Goal: Check status: Check status

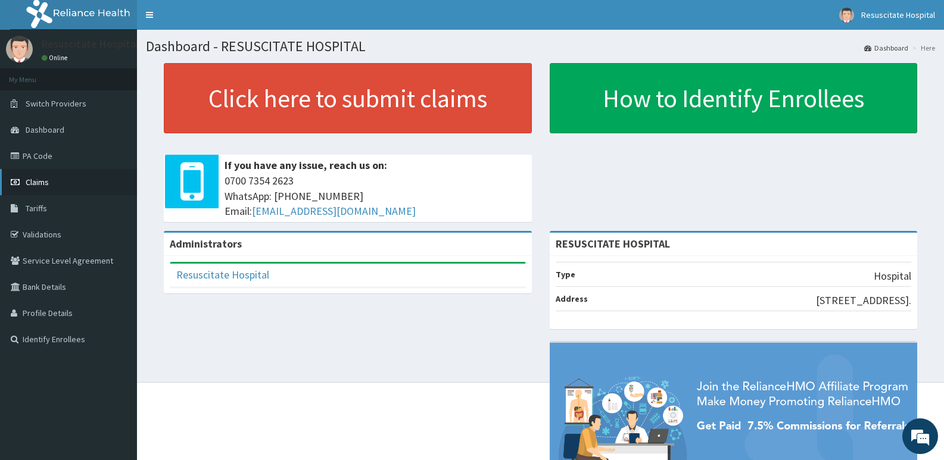
click at [55, 174] on link "Claims" at bounding box center [68, 182] width 137 height 26
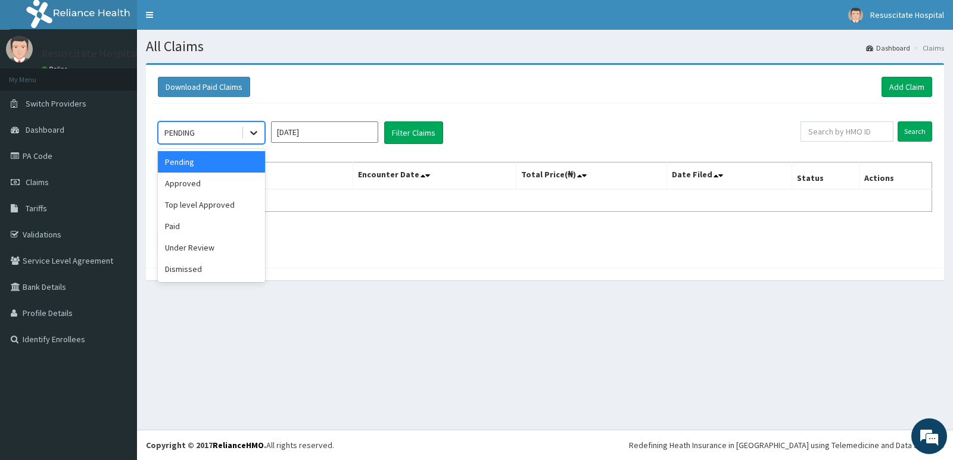
click at [255, 140] on div at bounding box center [253, 132] width 21 height 21
click at [239, 180] on div "Approved" at bounding box center [211, 183] width 107 height 21
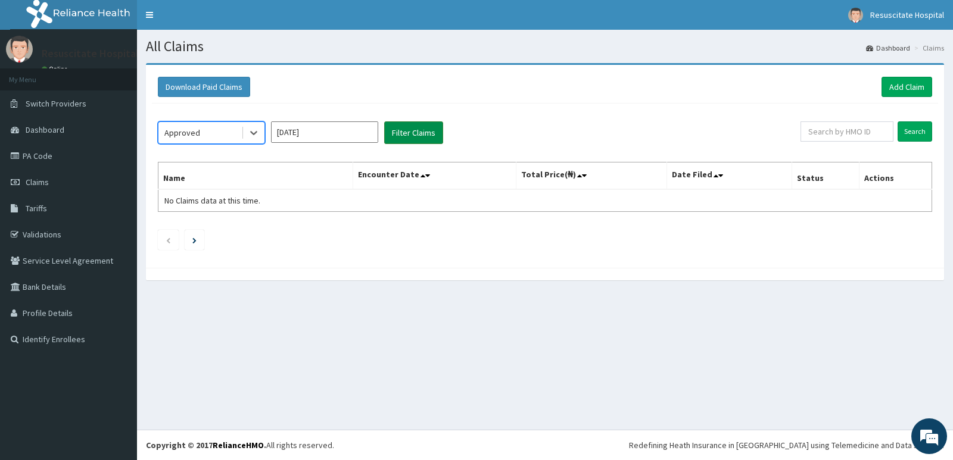
click at [406, 137] on button "Filter Claims" at bounding box center [413, 132] width 59 height 23
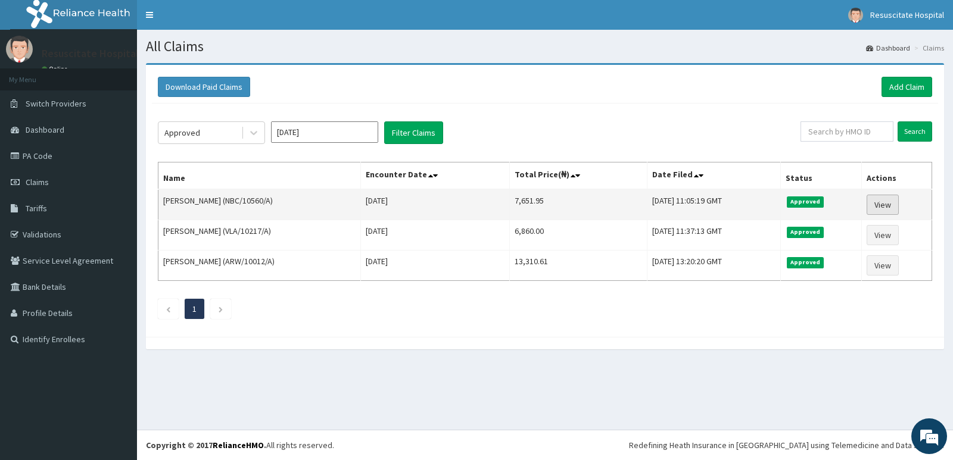
click at [895, 200] on link "View" at bounding box center [882, 205] width 32 height 20
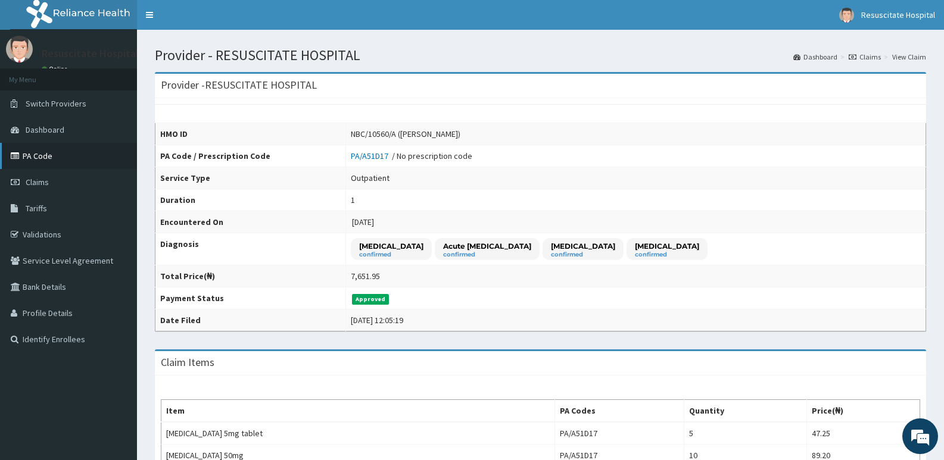
click at [82, 153] on link "PA Code" at bounding box center [68, 156] width 137 height 26
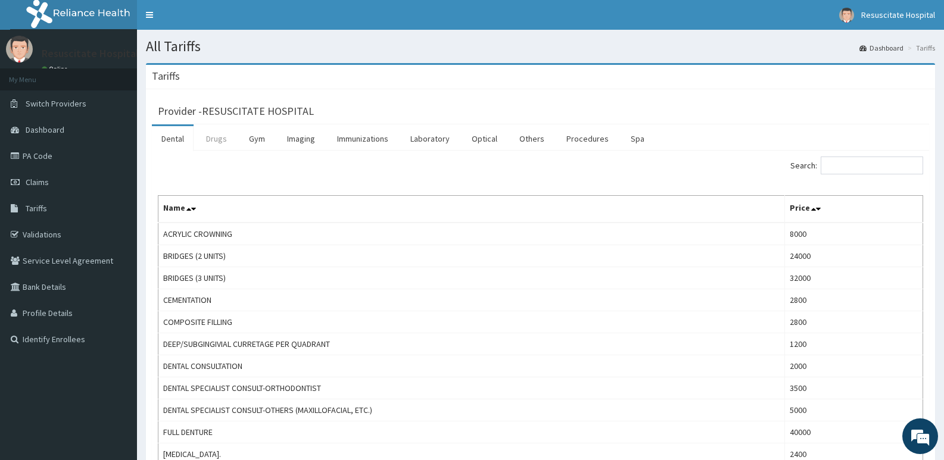
click at [217, 141] on link "Drugs" at bounding box center [216, 138] width 40 height 25
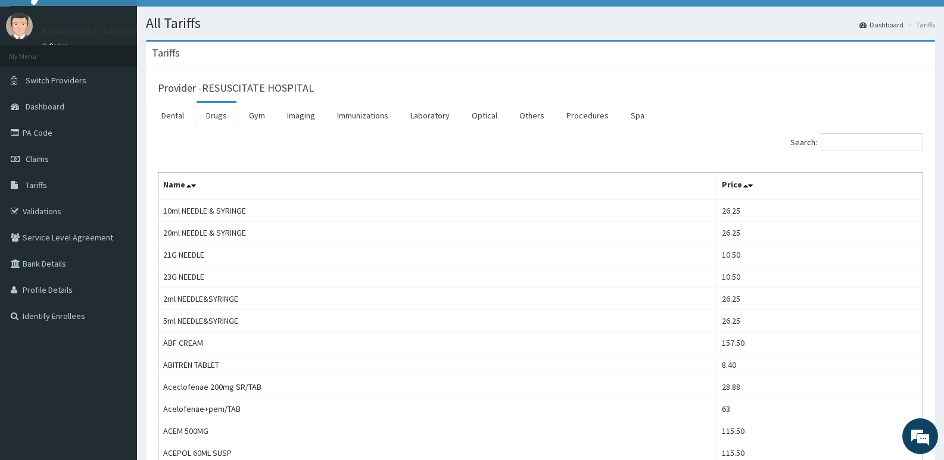
scroll to position [119, 0]
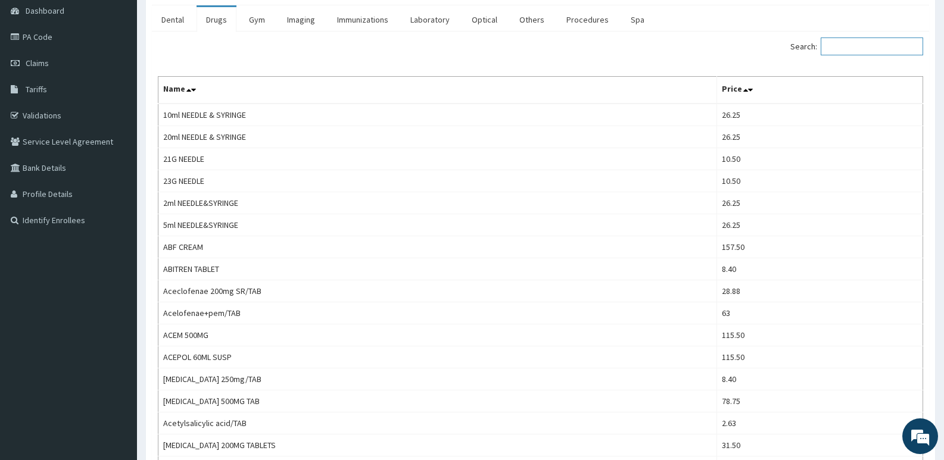
click at [869, 49] on input "Search:" at bounding box center [872, 47] width 102 height 18
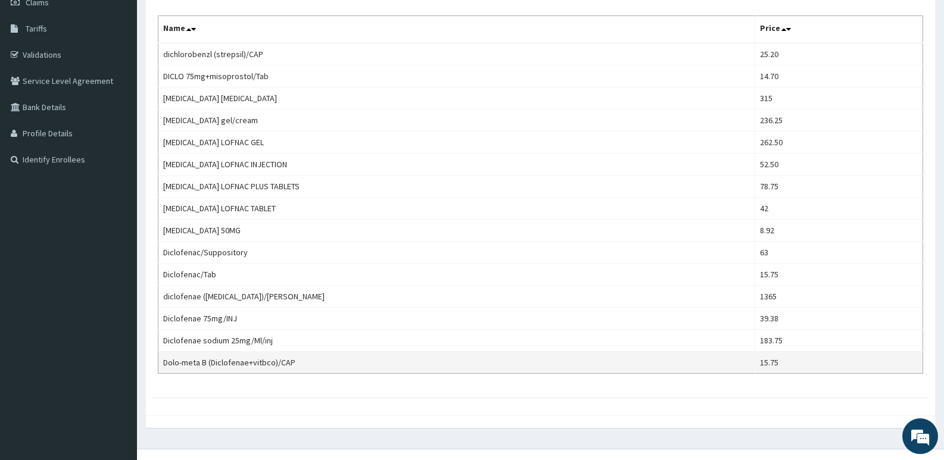
scroll to position [199, 0]
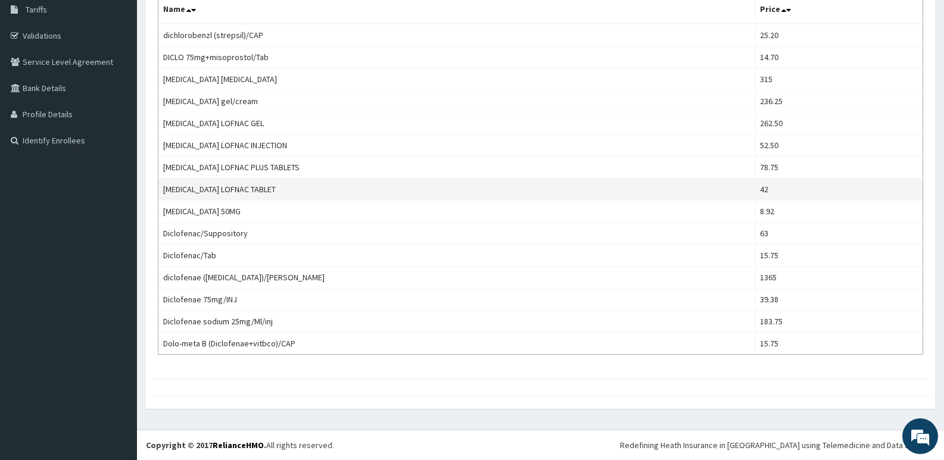
type input "dic"
click at [183, 188] on td "Diclofenac LOFNAC TABLET" at bounding box center [456, 190] width 597 height 22
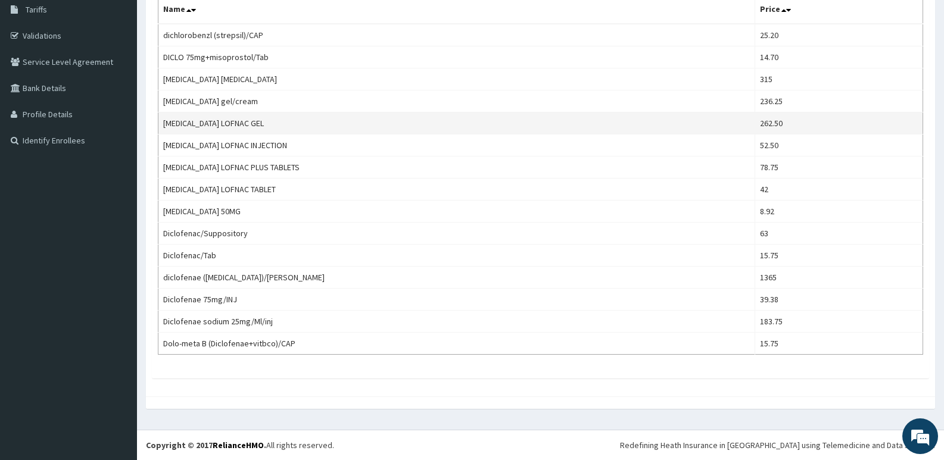
drag, startPoint x: 173, startPoint y: 188, endPoint x: 343, endPoint y: 132, distance: 178.9
click at [343, 132] on td "Diclofenac LOFNAC GEL" at bounding box center [456, 124] width 597 height 22
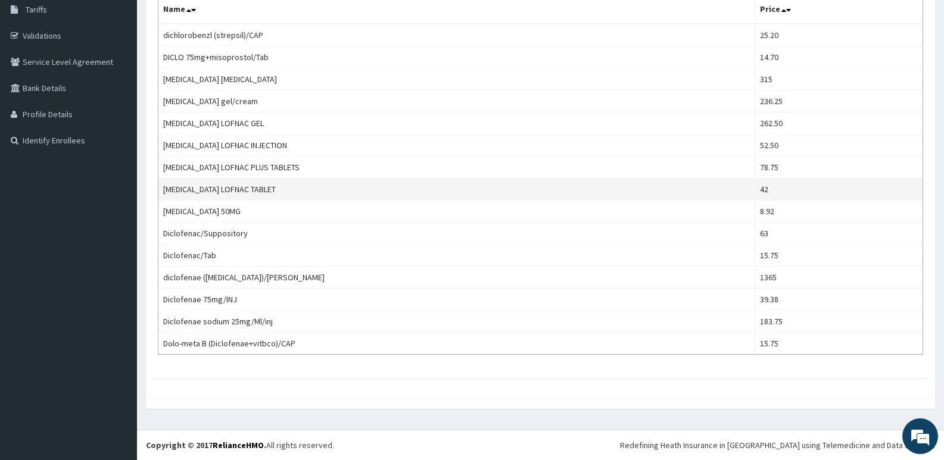
click at [248, 194] on td "Diclofenac LOFNAC TABLET" at bounding box center [456, 190] width 597 height 22
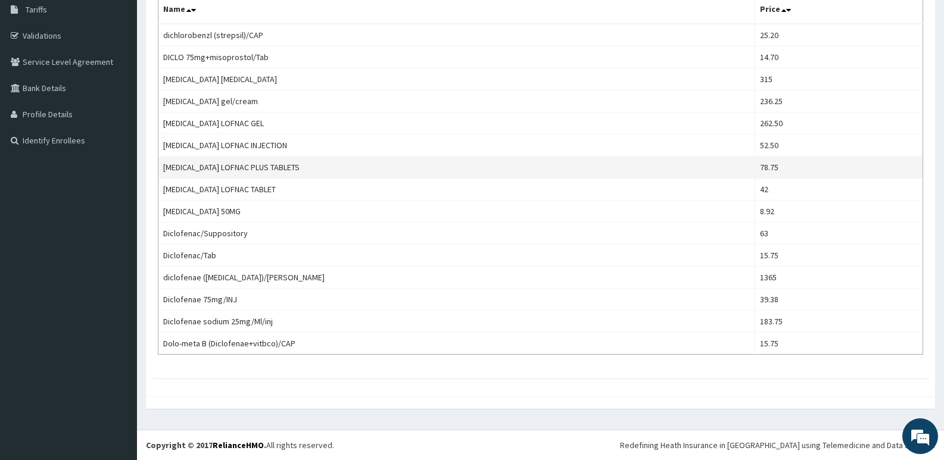
click at [197, 173] on td "Diclofenac LOFNAC PLUS TABLETS" at bounding box center [456, 168] width 597 height 22
click at [197, 172] on td "Diclofenac LOFNAC PLUS TABLETS" at bounding box center [456, 168] width 597 height 22
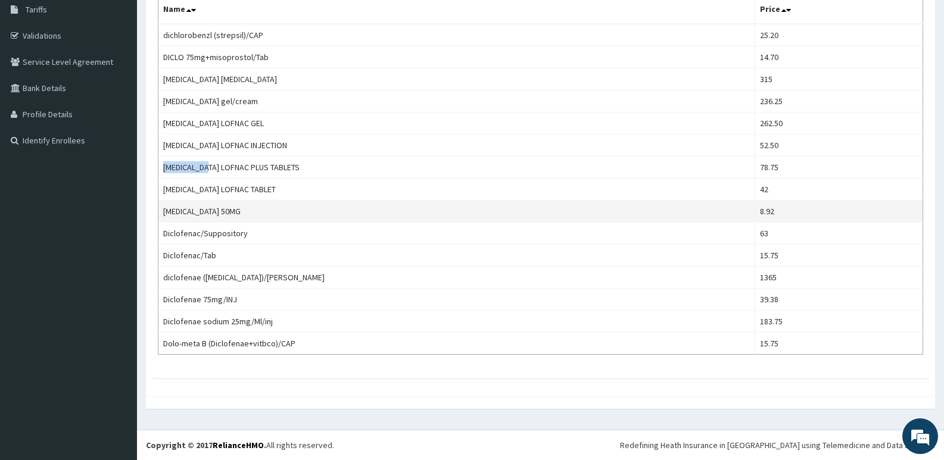
scroll to position [0, 0]
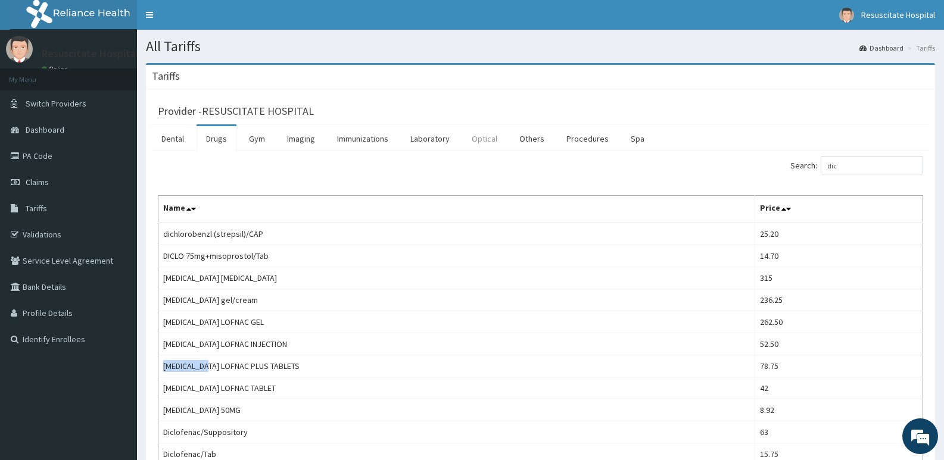
click at [482, 136] on link "Optical" at bounding box center [484, 138] width 45 height 25
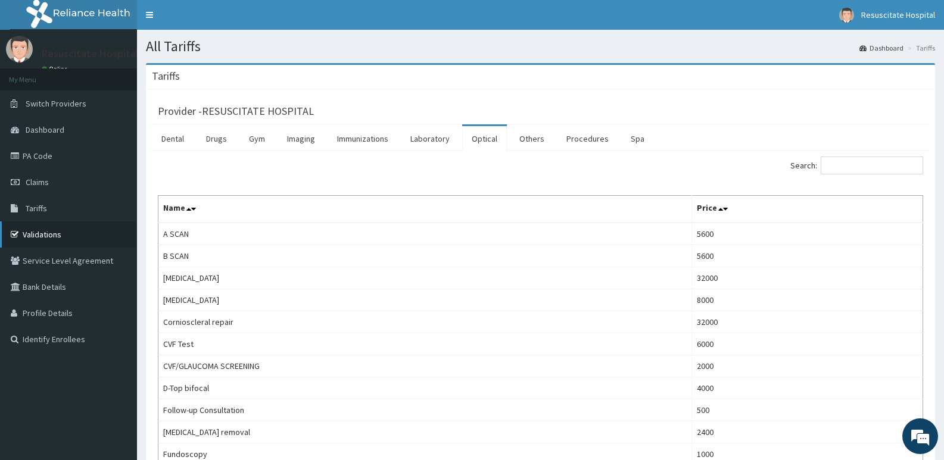
click at [48, 235] on link "Validations" at bounding box center [68, 235] width 137 height 26
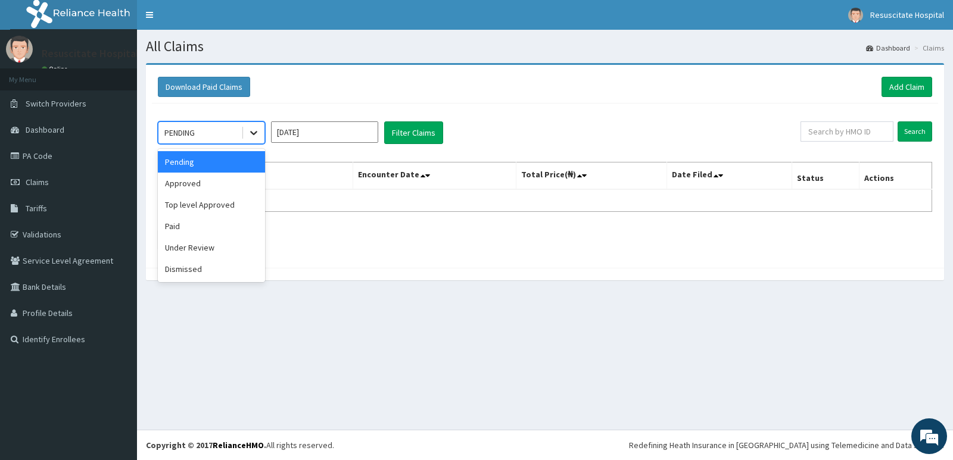
click at [257, 138] on icon at bounding box center [254, 133] width 12 height 12
click at [252, 164] on div "Pending" at bounding box center [211, 161] width 107 height 21
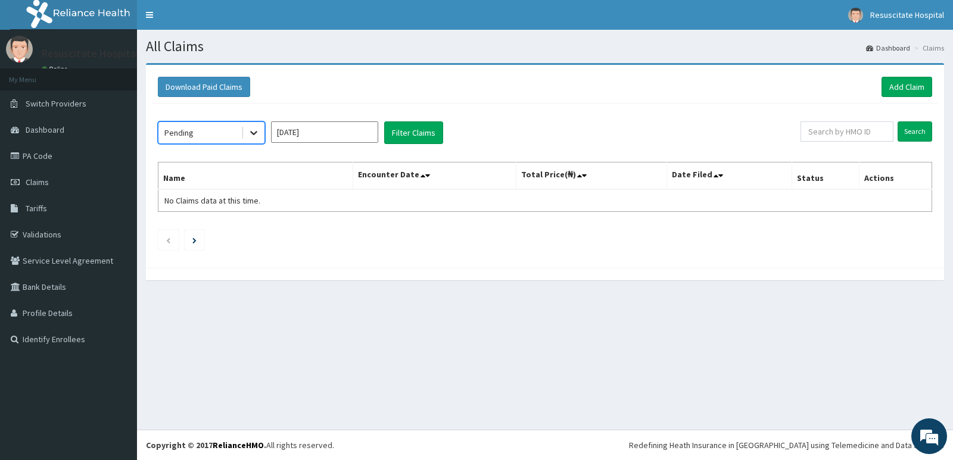
click at [255, 140] on div at bounding box center [253, 132] width 21 height 21
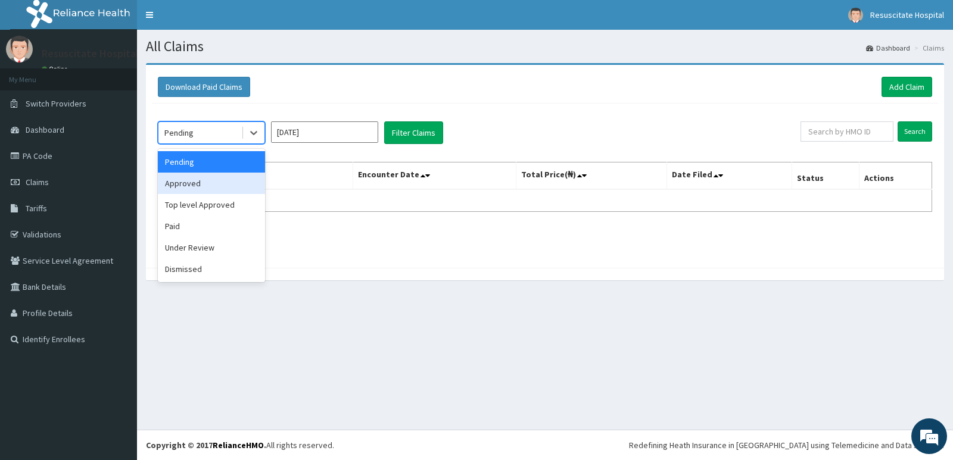
click at [231, 184] on div "Approved" at bounding box center [211, 183] width 107 height 21
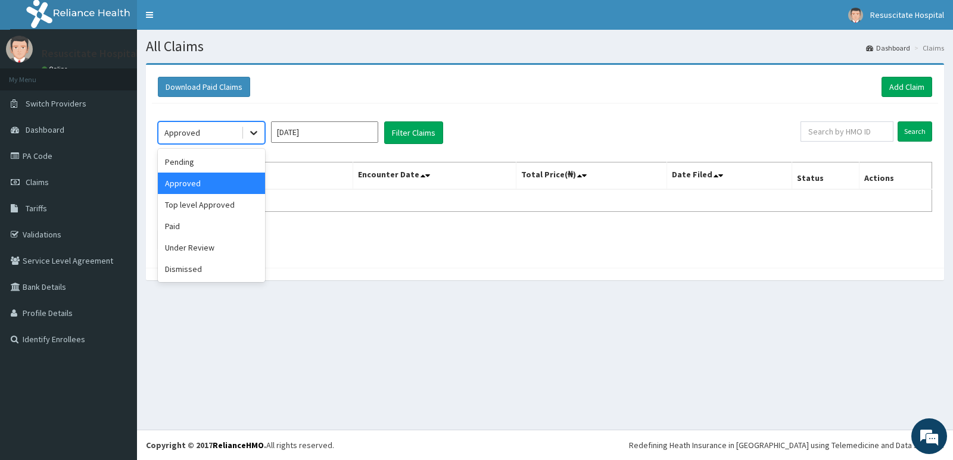
click at [257, 138] on icon at bounding box center [254, 133] width 12 height 12
click at [220, 205] on div "Top level Approved" at bounding box center [211, 204] width 107 height 21
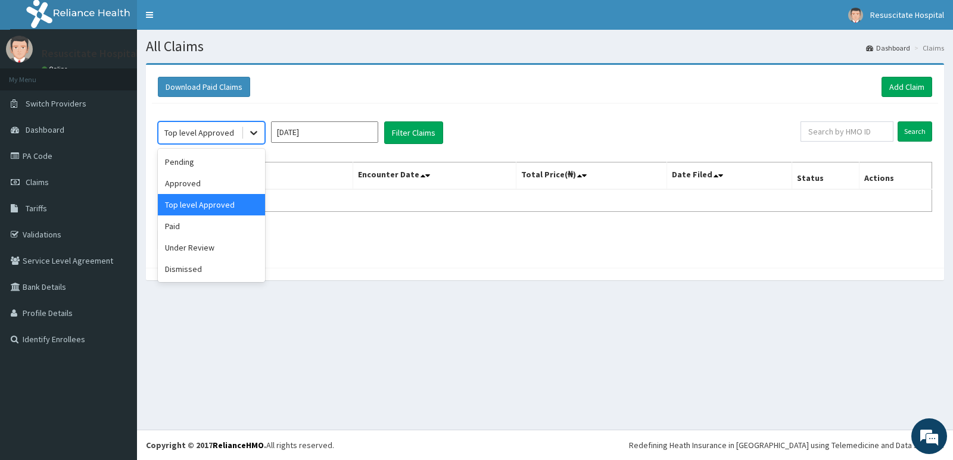
click at [252, 140] on div at bounding box center [253, 132] width 21 height 21
click at [228, 226] on div "Paid" at bounding box center [211, 226] width 107 height 21
